Goal: Find specific page/section: Find specific page/section

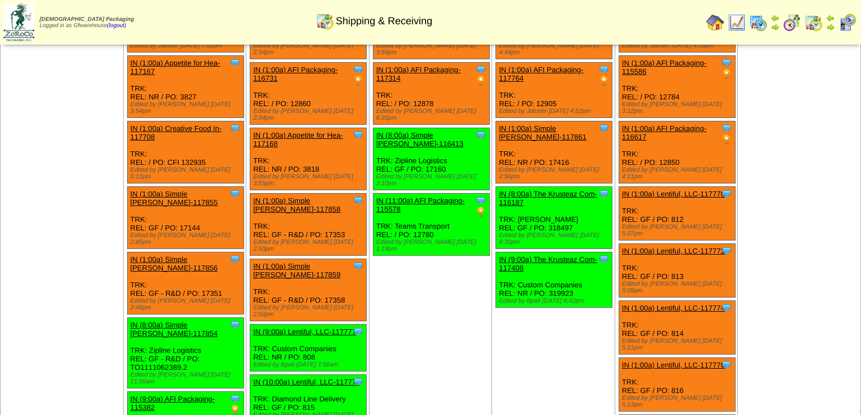
scroll to position [136, 0]
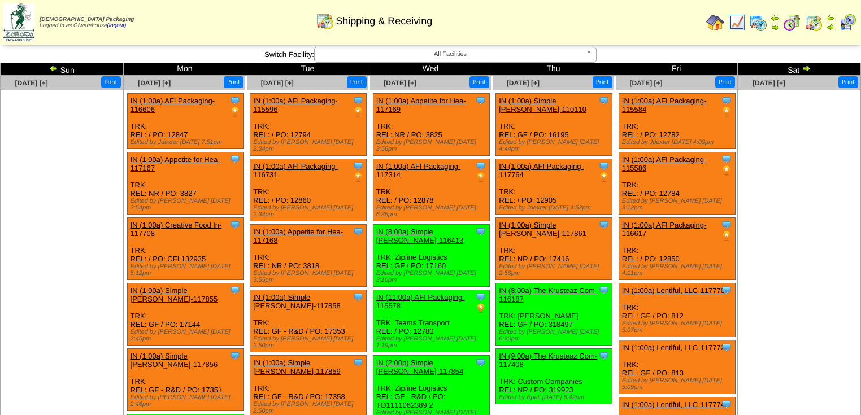
click at [54, 69] on img at bounding box center [53, 68] width 9 height 9
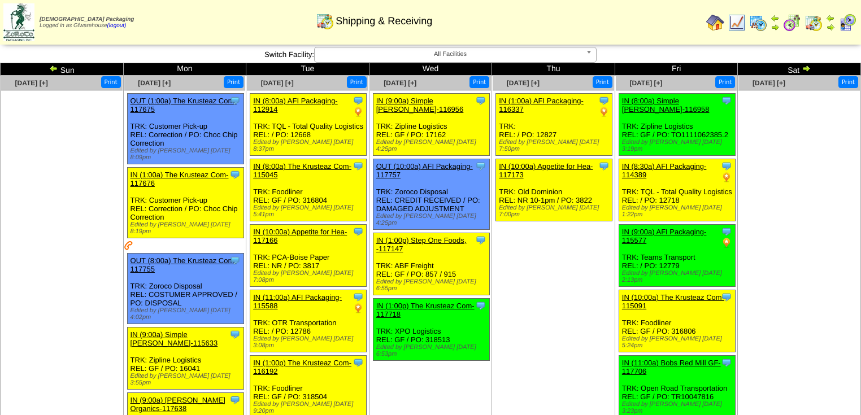
click at [804, 68] on img at bounding box center [805, 68] width 9 height 9
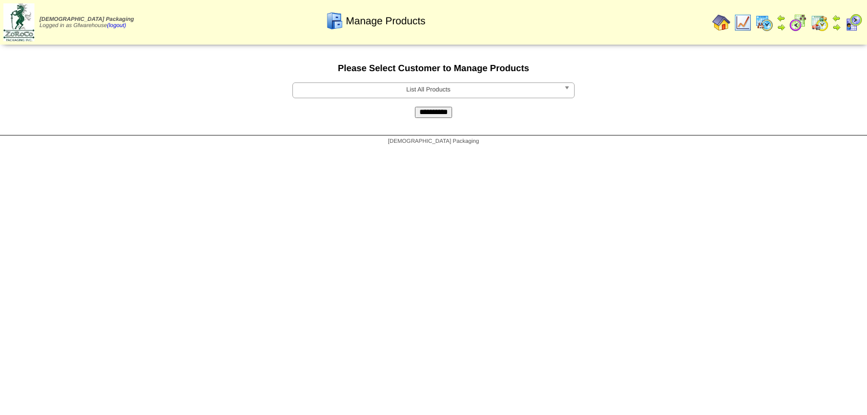
click at [427, 94] on span "List All Products" at bounding box center [429, 90] width 262 height 14
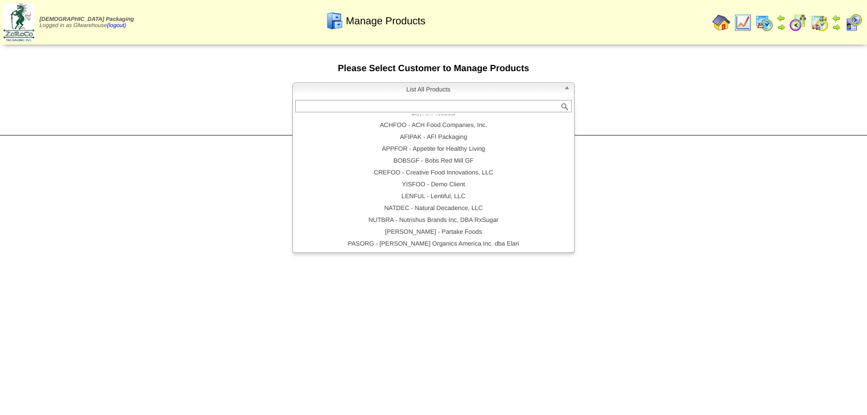
scroll to position [65, 0]
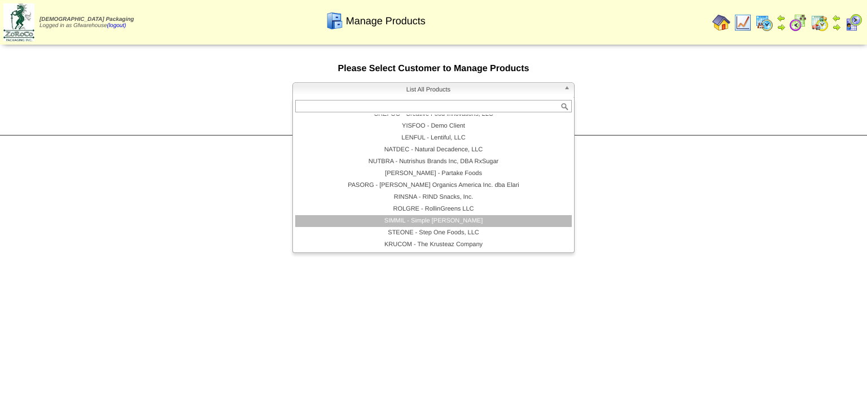
click at [436, 224] on li "SIMMIL - Simple Mills" at bounding box center [433, 221] width 277 height 12
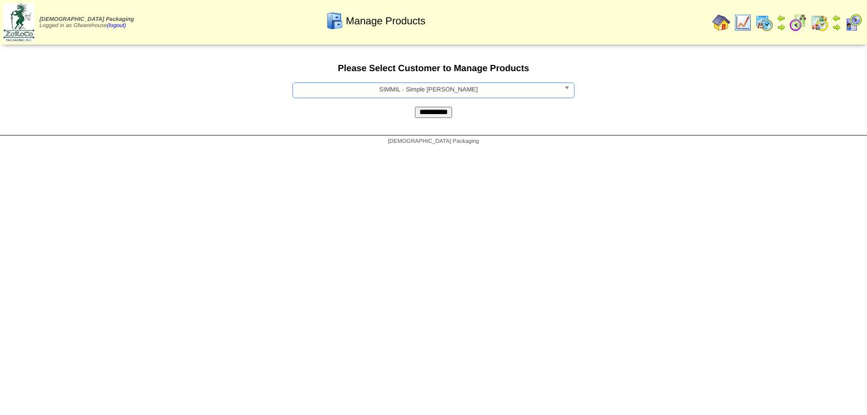
click at [438, 117] on input "**********" at bounding box center [433, 112] width 37 height 11
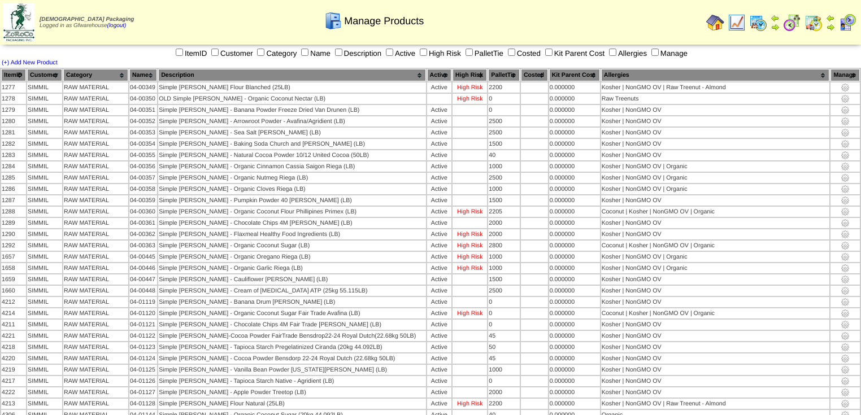
scroll to position [355, 0]
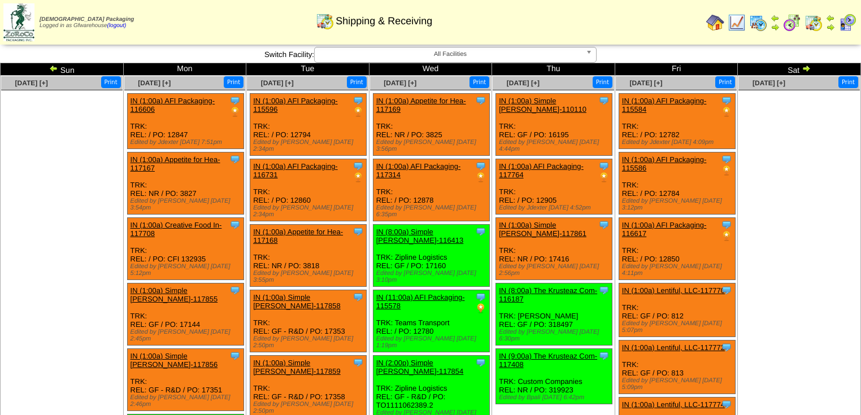
scroll to position [236, 0]
